Goal: Transaction & Acquisition: Obtain resource

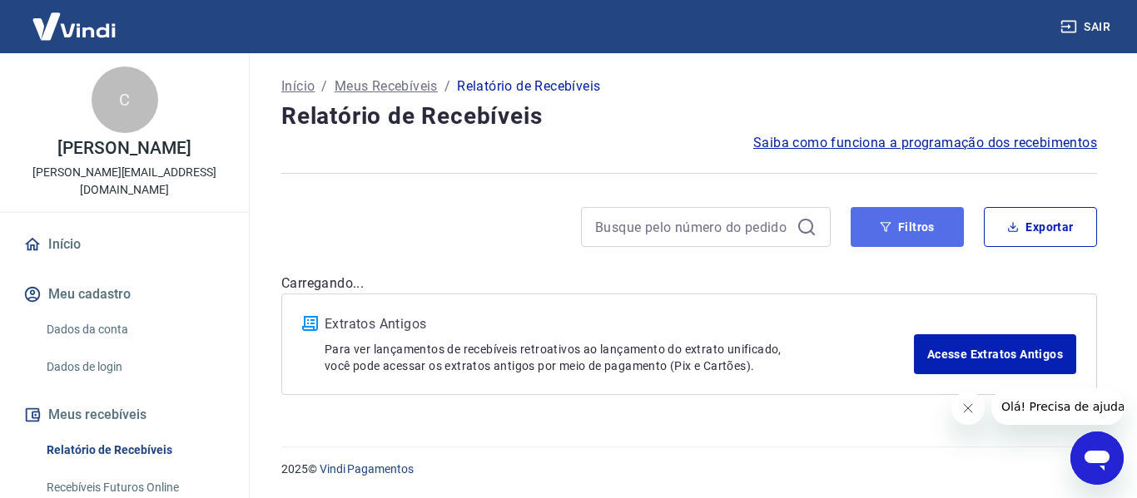
click at [907, 224] on button "Filtros" at bounding box center [906, 227] width 113 height 40
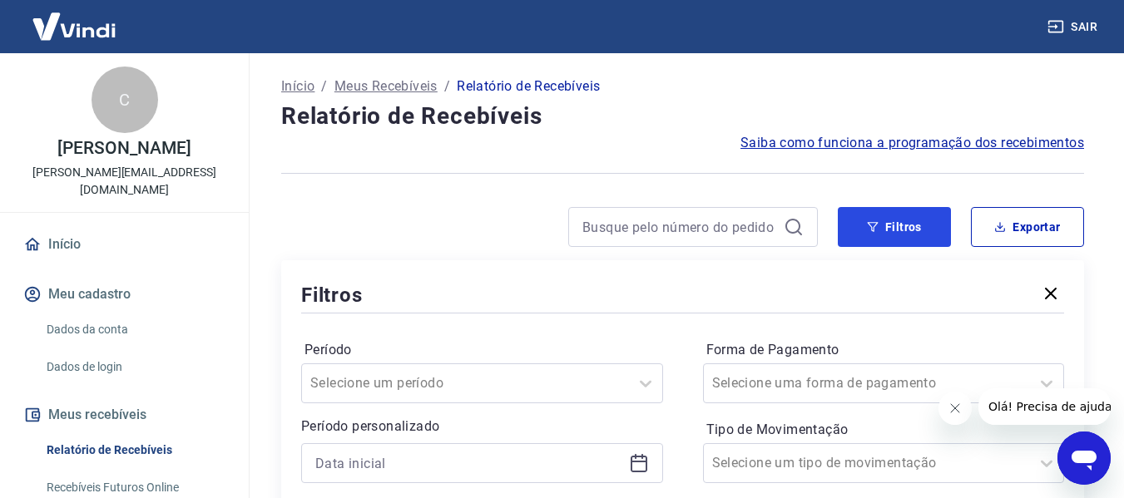
scroll to position [166, 0]
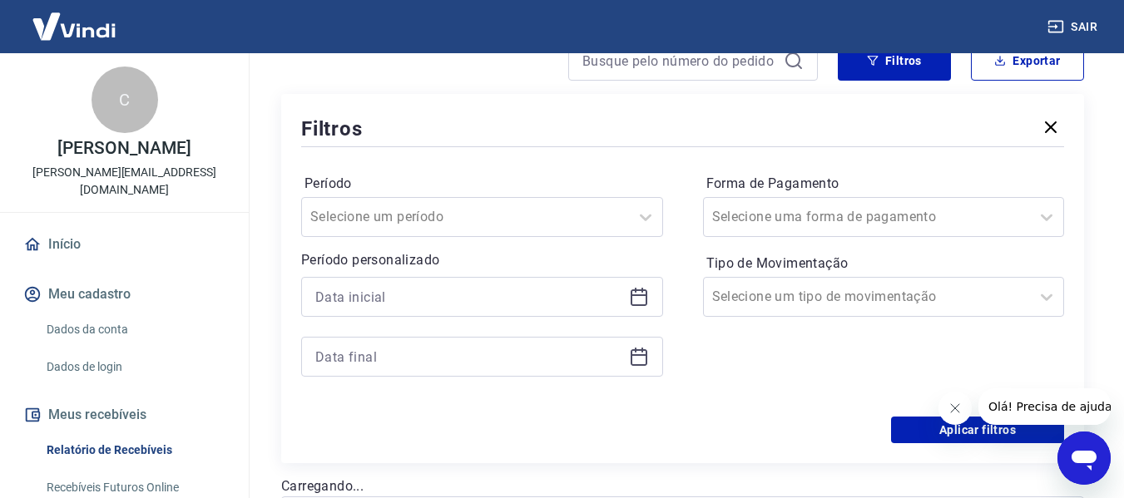
click at [647, 293] on icon at bounding box center [639, 298] width 17 height 17
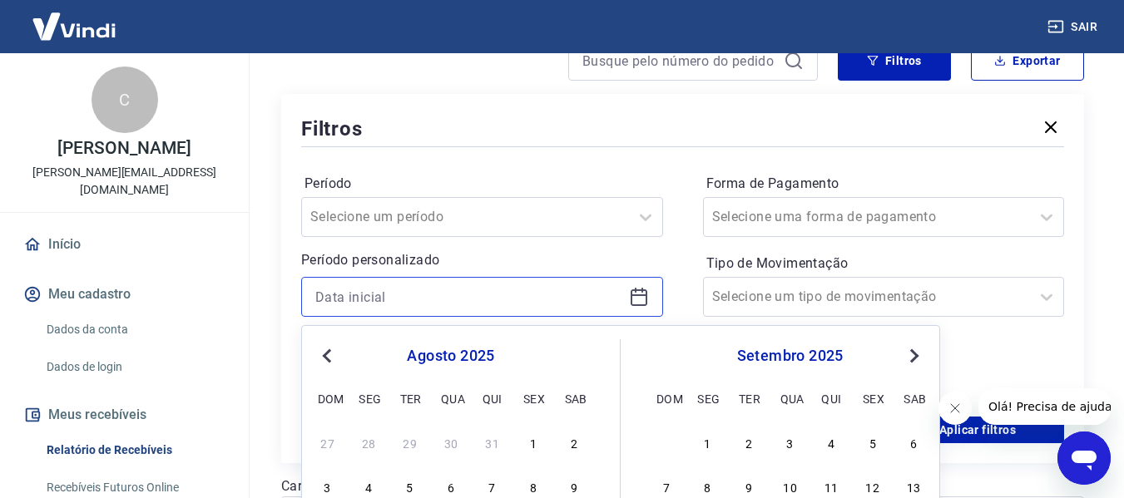
scroll to position [250, 0]
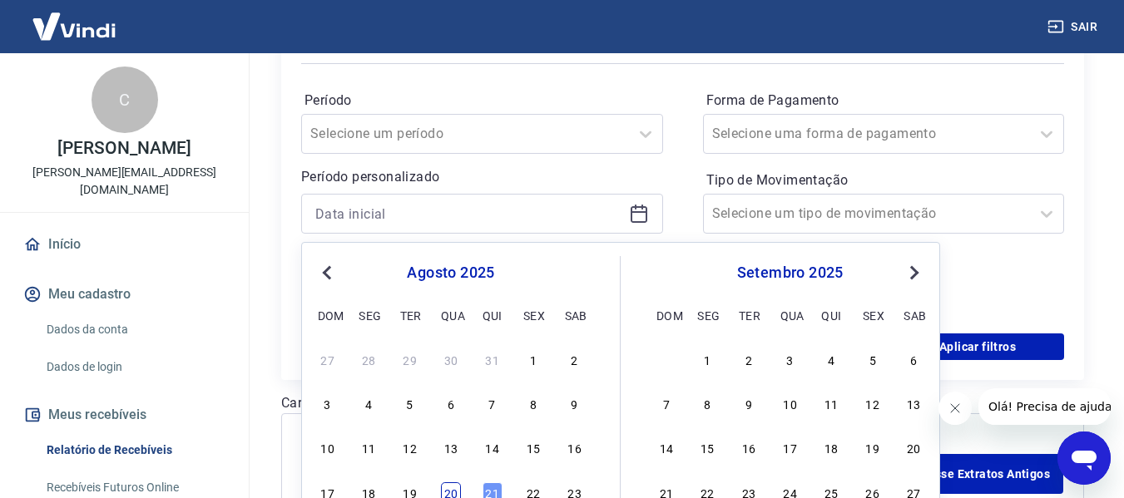
click at [459, 489] on div "20" at bounding box center [451, 493] width 20 height 20
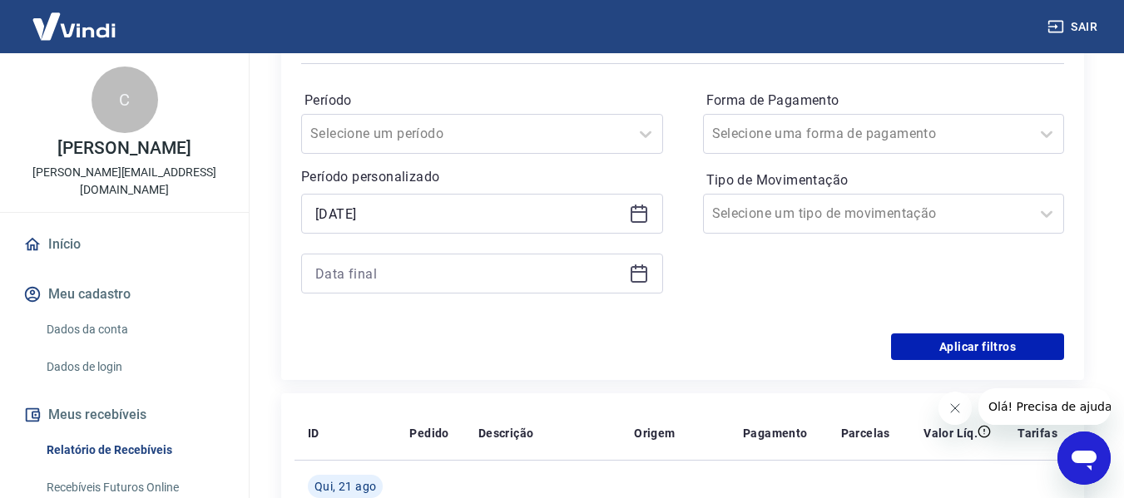
type input "[DATE]"
click at [633, 272] on icon at bounding box center [639, 272] width 17 height 2
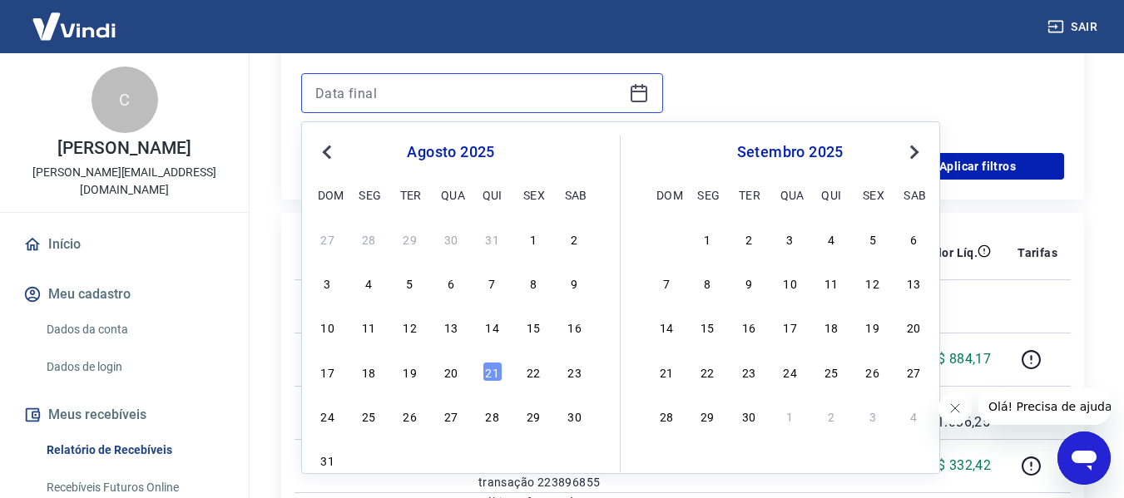
scroll to position [499, 0]
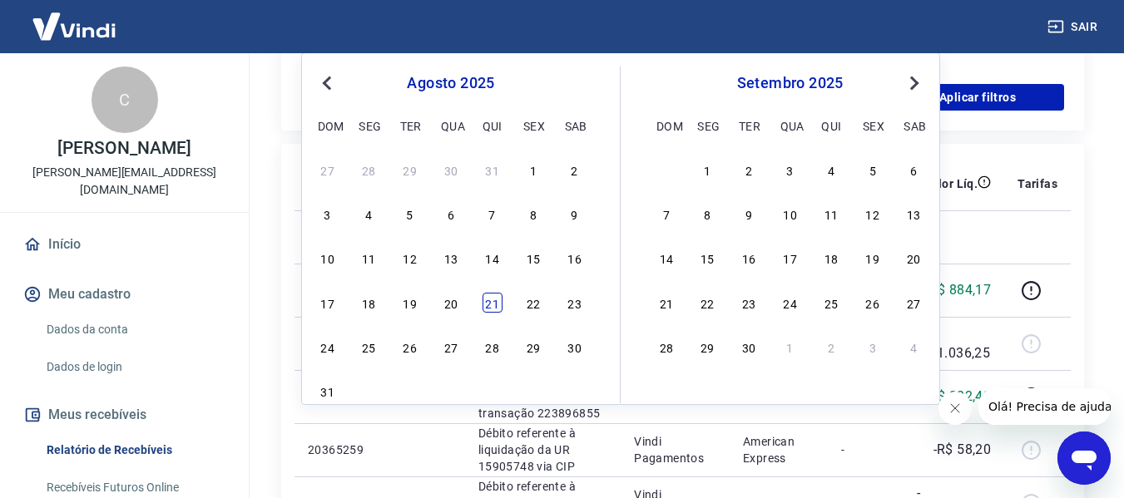
click at [499, 306] on div "21" at bounding box center [493, 303] width 20 height 20
type input "[DATE]"
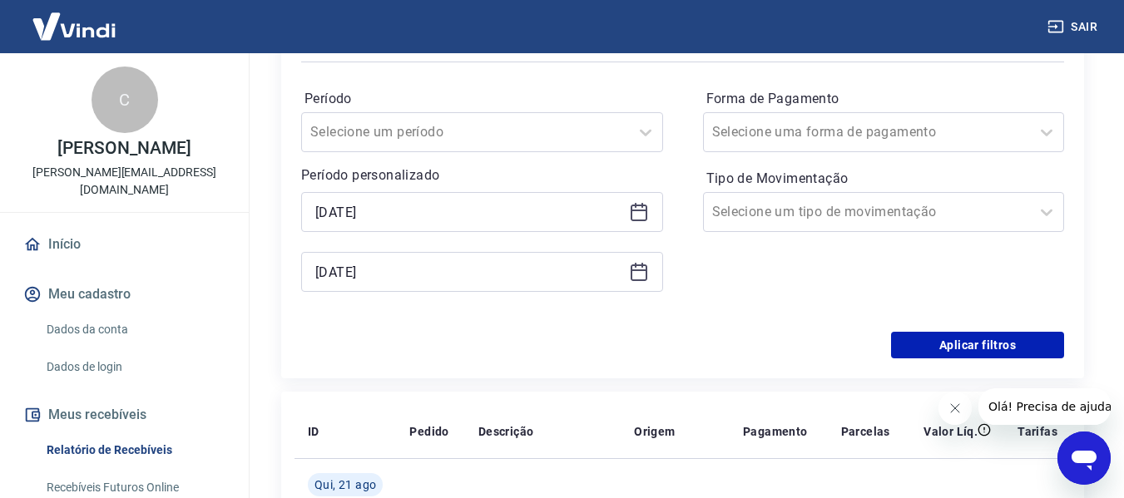
scroll to position [250, 0]
click at [817, 136] on input "Forma de Pagamento" at bounding box center [796, 134] width 168 height 20
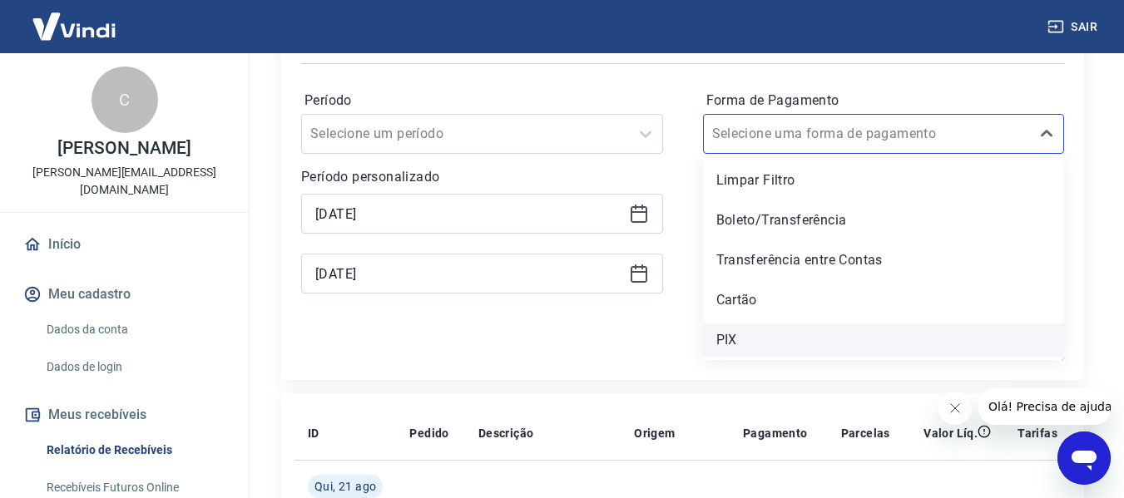
click at [737, 330] on div "PIX" at bounding box center [884, 340] width 362 height 33
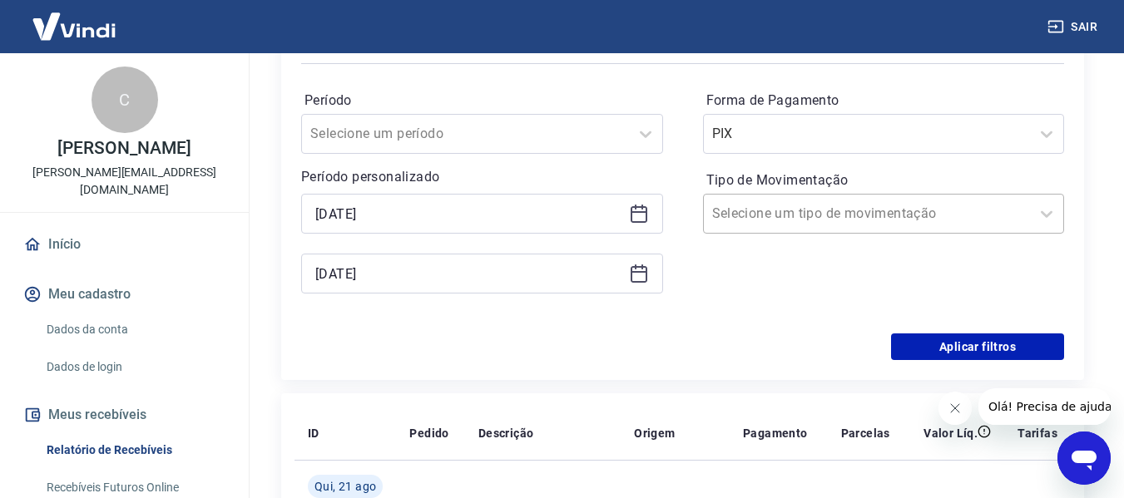
click at [768, 216] on input "Tipo de Movimentação" at bounding box center [796, 214] width 168 height 20
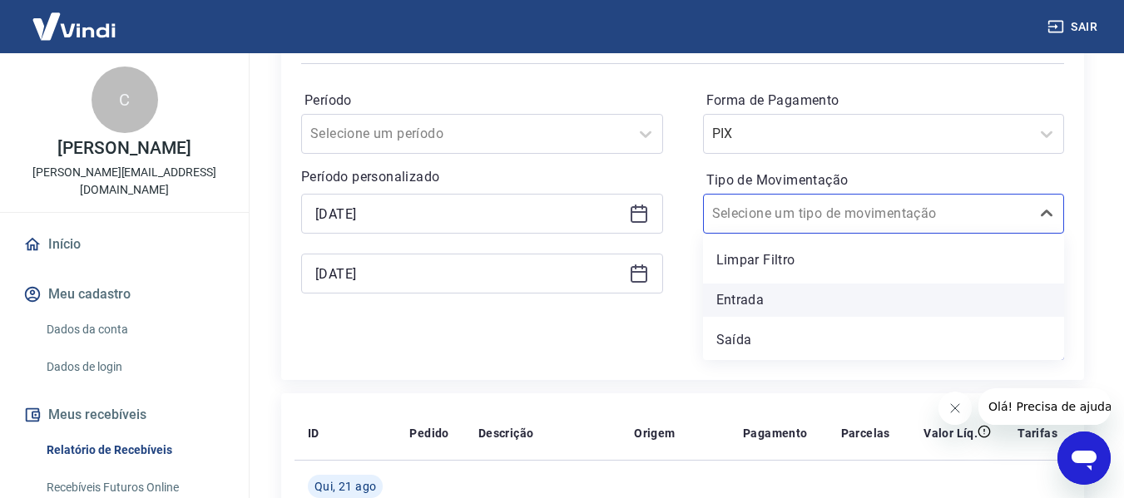
click at [747, 299] on div "Entrada" at bounding box center [884, 300] width 362 height 33
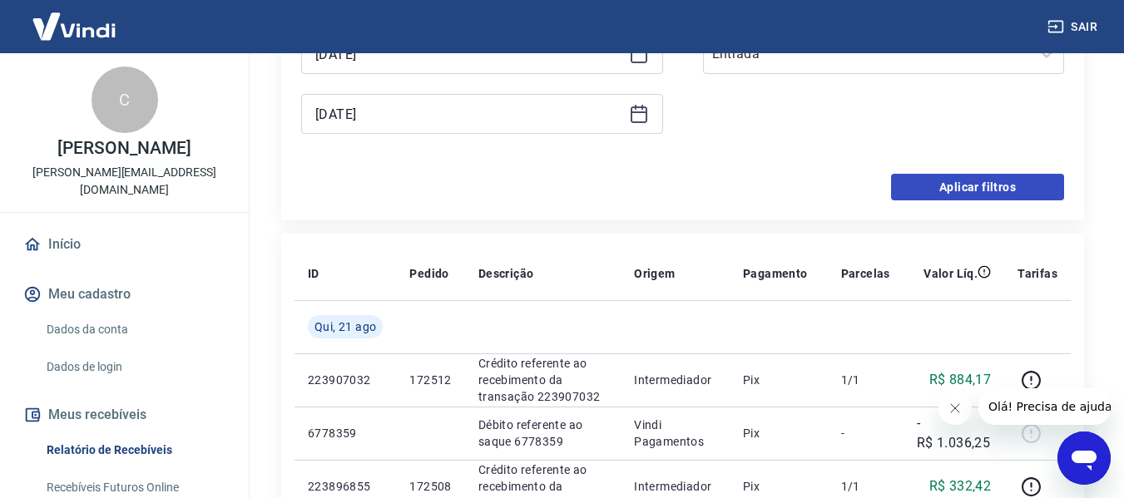
scroll to position [416, 0]
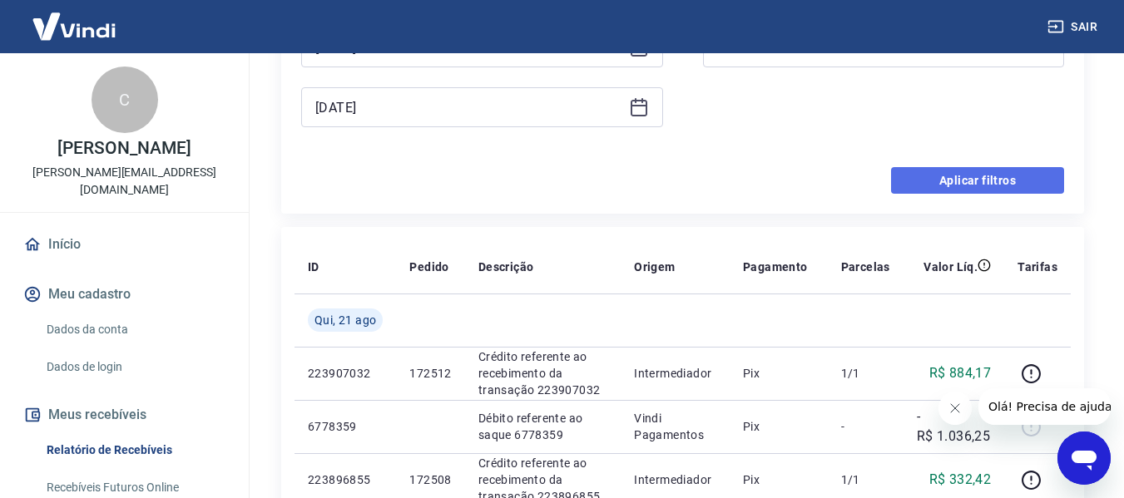
click at [944, 184] on button "Aplicar filtros" at bounding box center [977, 180] width 173 height 27
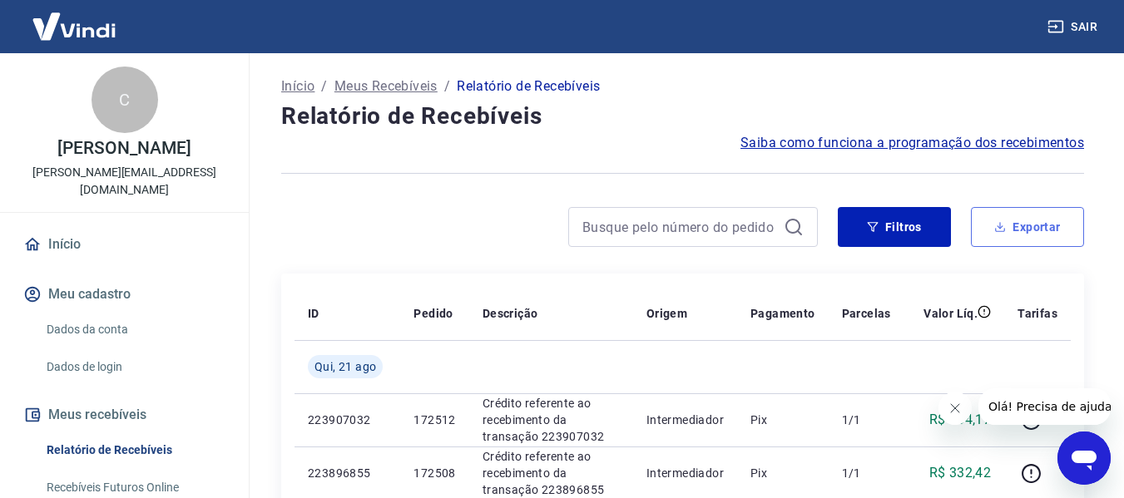
click at [1020, 225] on button "Exportar" at bounding box center [1027, 227] width 113 height 40
type input "[DATE]"
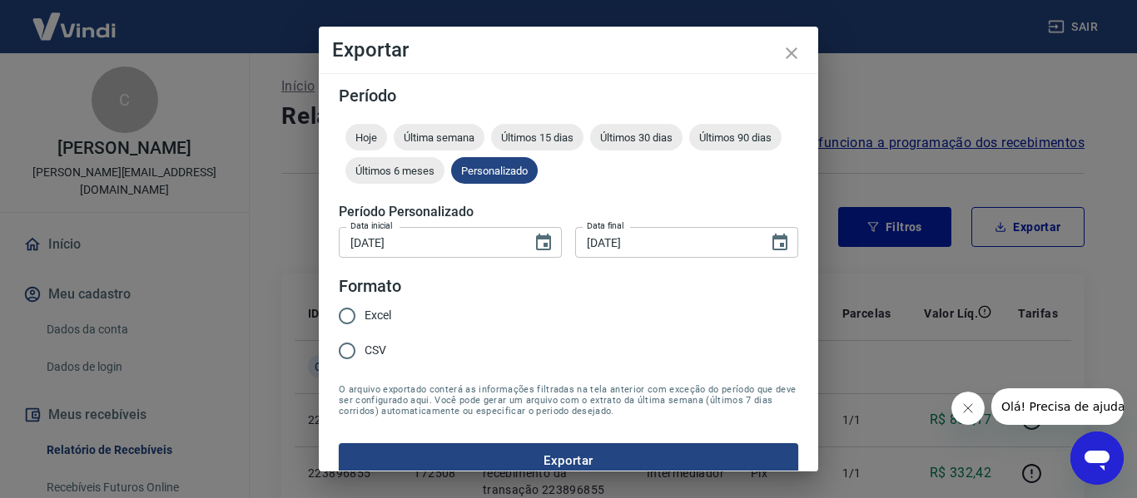
click at [360, 314] on input "Excel" at bounding box center [347, 316] width 35 height 35
radio input "true"
click at [514, 453] on button "Exportar" at bounding box center [568, 461] width 459 height 35
